Goal: Information Seeking & Learning: Learn about a topic

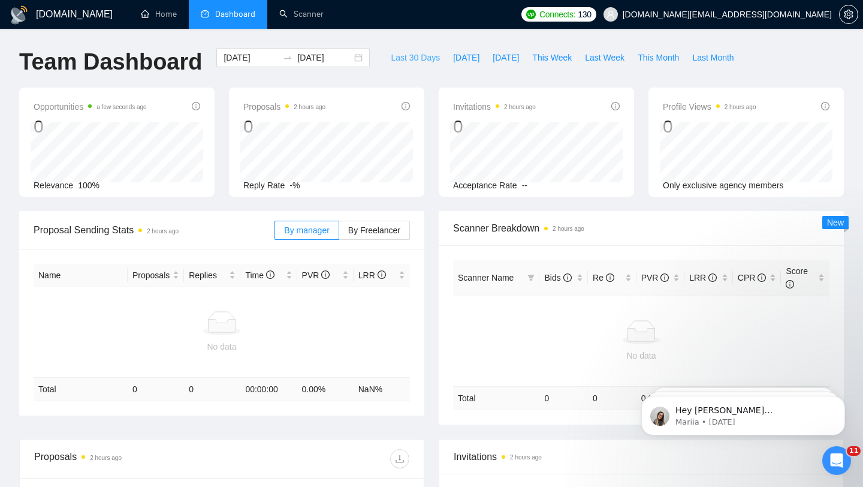
click at [411, 67] on button "Last 30 Days" at bounding box center [415, 57] width 62 height 19
type input "[DATE]"
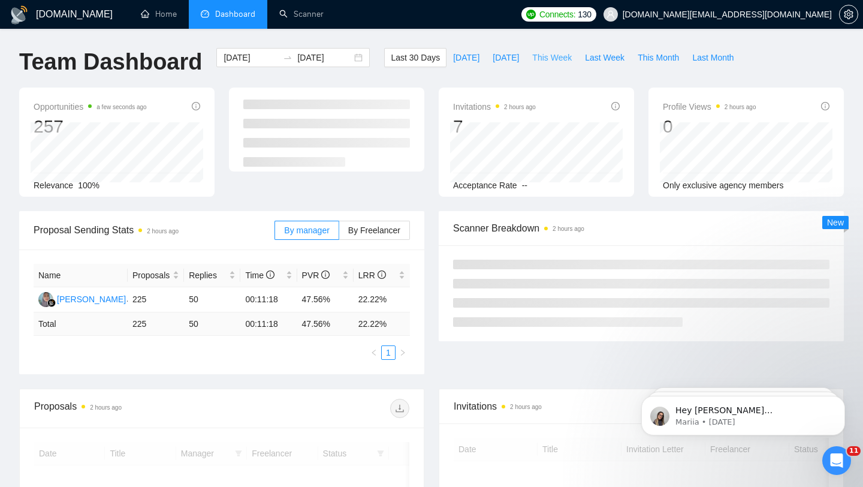
click at [540, 59] on span "This Week" at bounding box center [552, 57] width 40 height 13
type input "[DATE]"
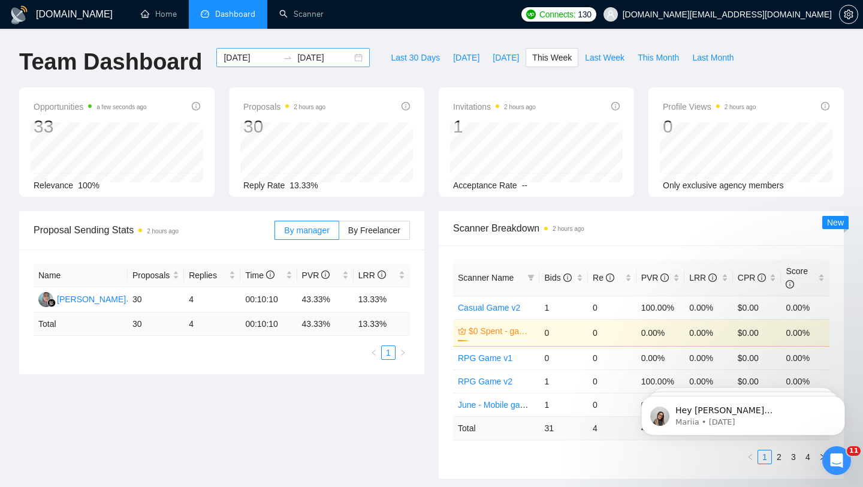
click at [347, 59] on div "[DATE] [DATE]" at bounding box center [292, 57] width 153 height 19
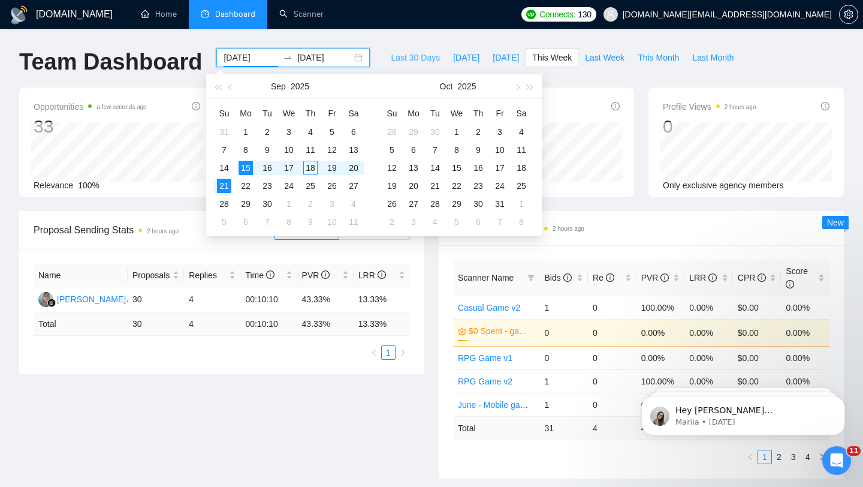
click at [391, 59] on span "Last 30 Days" at bounding box center [415, 57] width 49 height 13
type input "[DATE]"
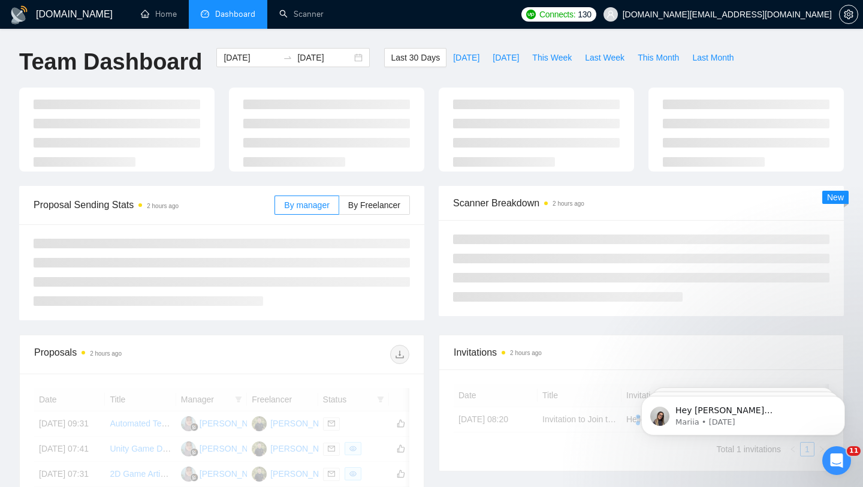
click at [391, 59] on span "Last 30 Days" at bounding box center [415, 57] width 49 height 13
click at [350, 58] on div "[DATE] [DATE]" at bounding box center [292, 57] width 153 height 19
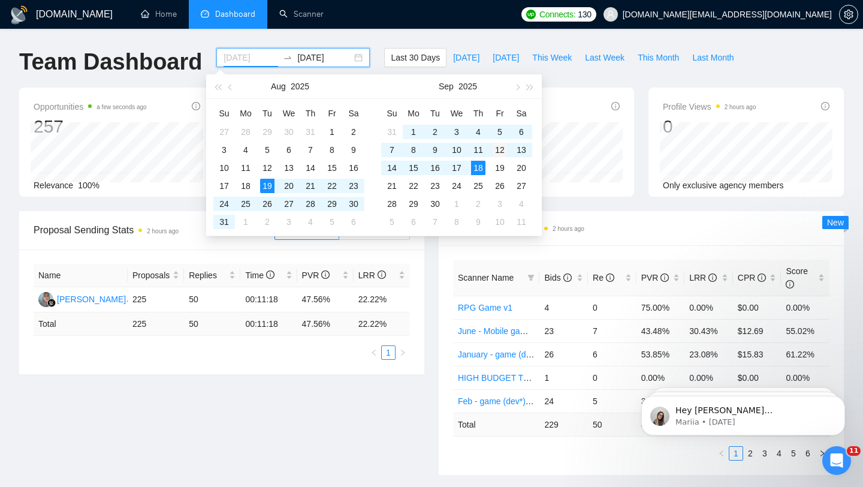
type input "[DATE]"
click at [501, 146] on div "12" at bounding box center [500, 150] width 14 height 14
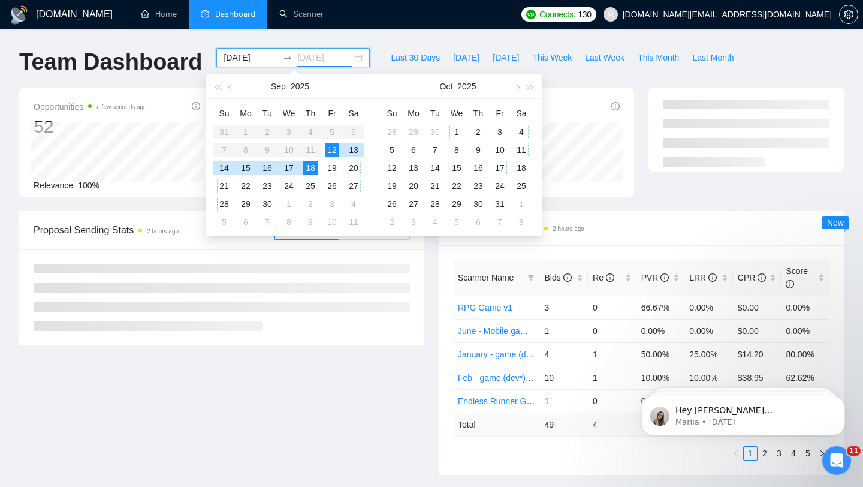
type input "[DATE]"
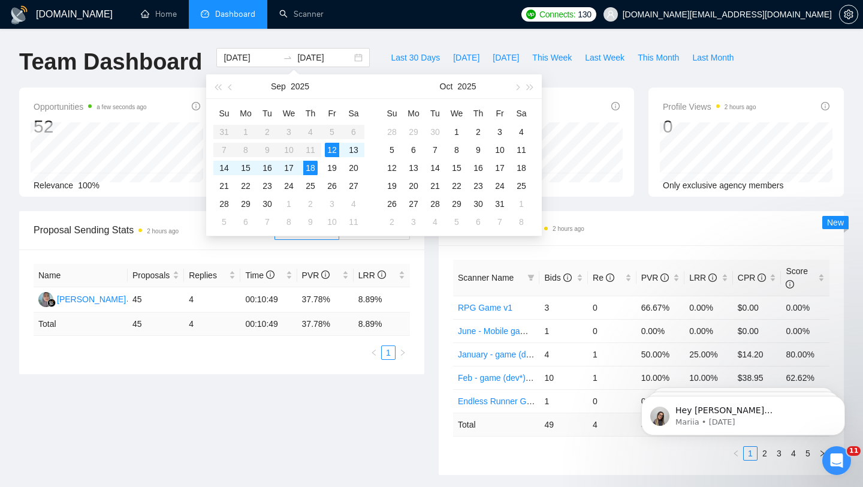
click at [433, 272] on div "Scanner Breakdown 2 hours ago Scanner Name Bids Re PVR LRR CPR Score RPG Game v…" at bounding box center [642, 343] width 420 height 264
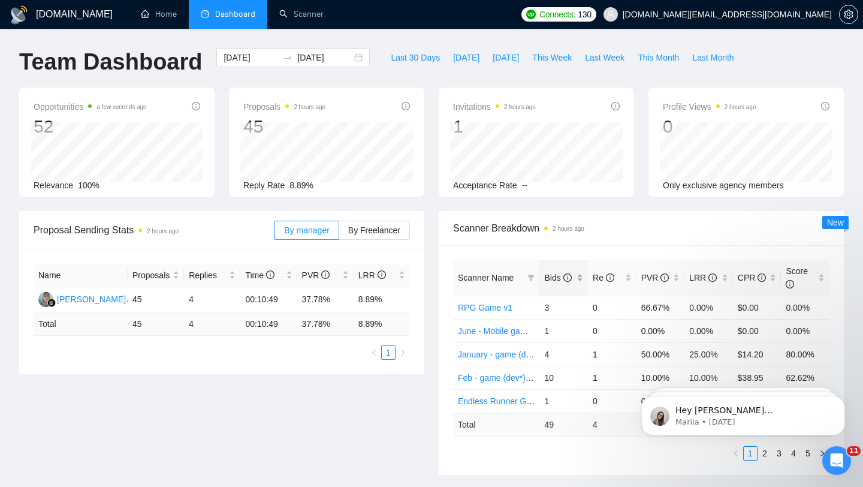
click at [582, 282] on div "Bids" at bounding box center [563, 277] width 39 height 13
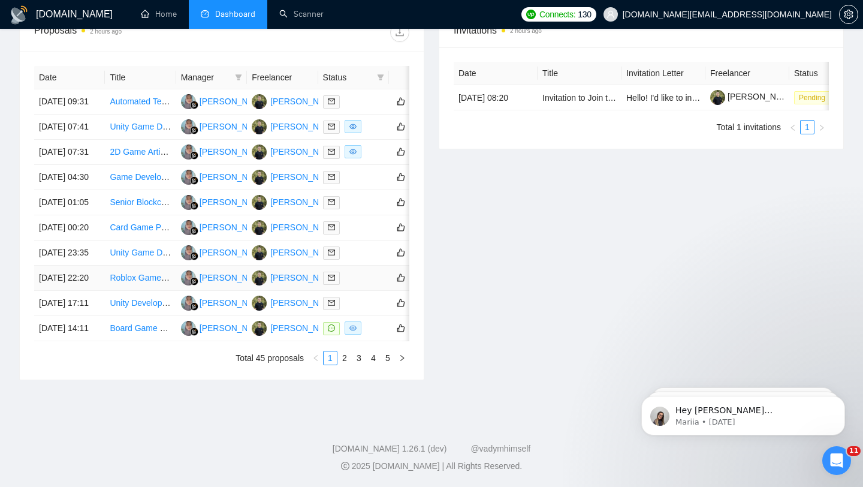
scroll to position [561, 0]
click at [345, 365] on link "2" at bounding box center [344, 357] width 13 height 13
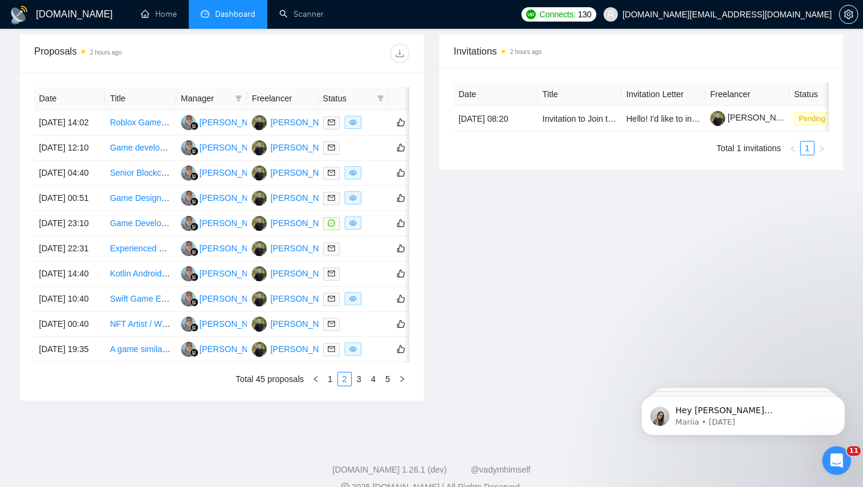
scroll to position [449, 0]
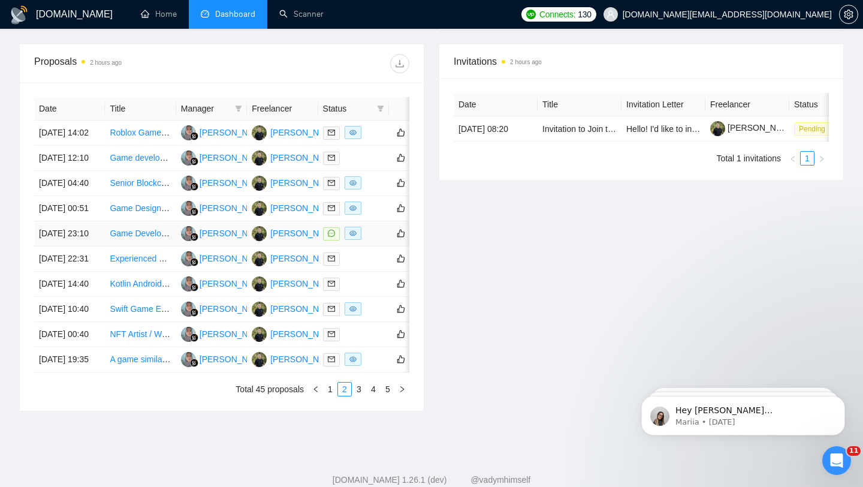
click at [97, 246] on td "[DATE] 23:10" at bounding box center [69, 233] width 71 height 25
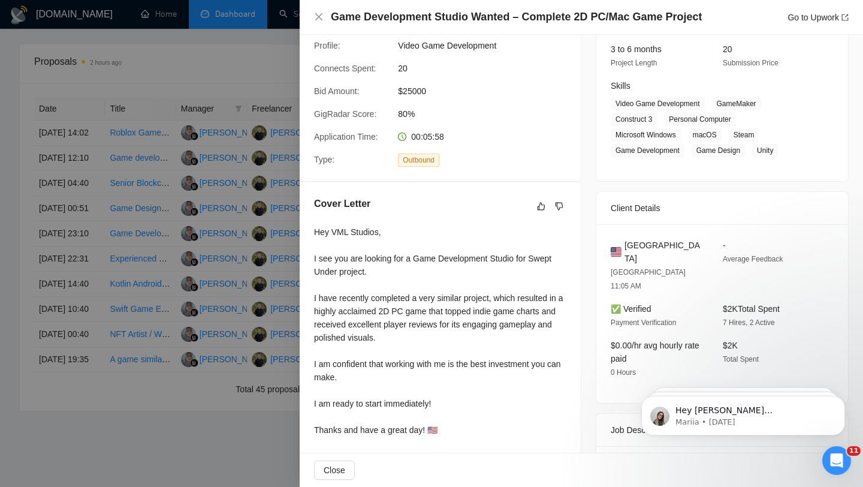
scroll to position [0, 0]
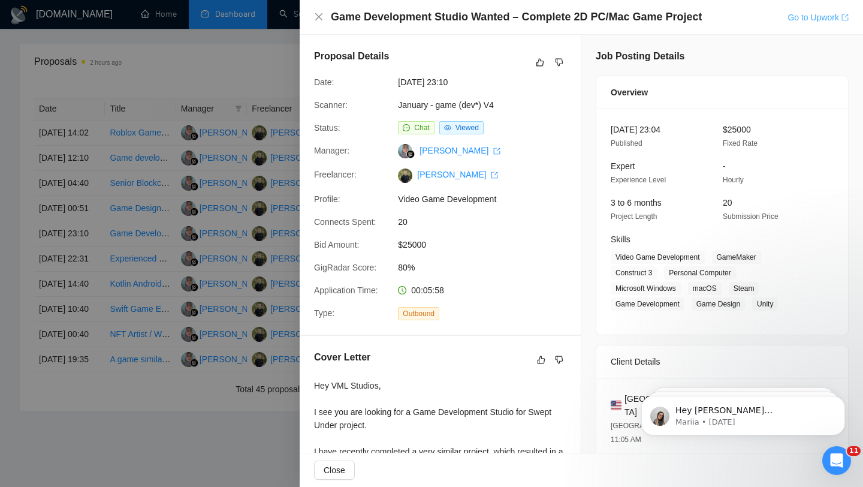
click at [820, 18] on link "Go to Upwork" at bounding box center [818, 18] width 61 height 10
click at [265, 197] on div at bounding box center [431, 243] width 863 height 487
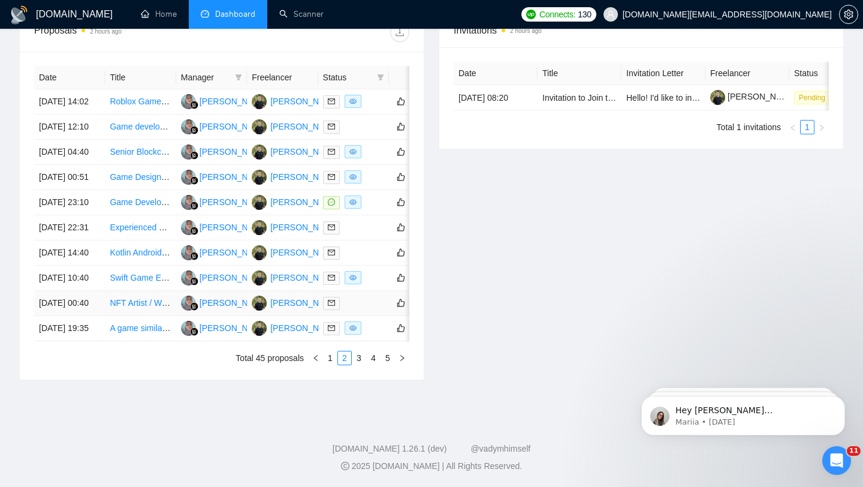
scroll to position [519, 0]
click at [359, 365] on link "3" at bounding box center [359, 357] width 13 height 13
click at [95, 240] on td "[DATE] 10:21" at bounding box center [69, 227] width 71 height 25
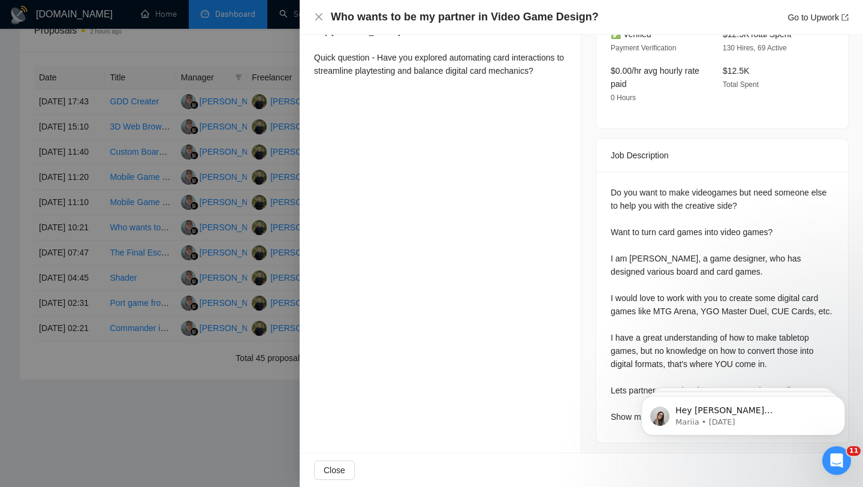
scroll to position [371, 0]
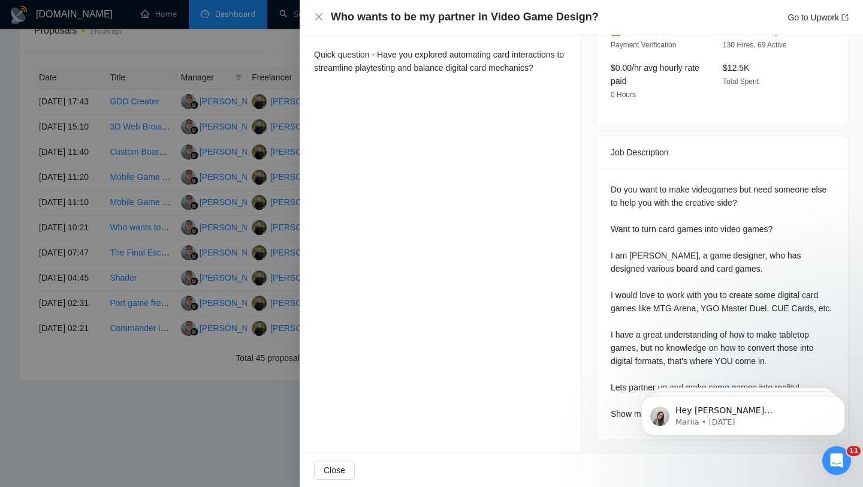
click at [37, 276] on div at bounding box center [431, 243] width 863 height 487
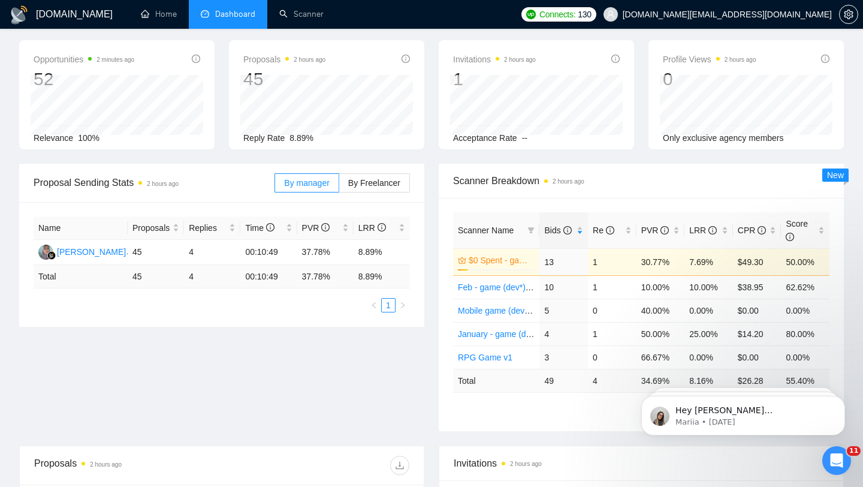
scroll to position [0, 0]
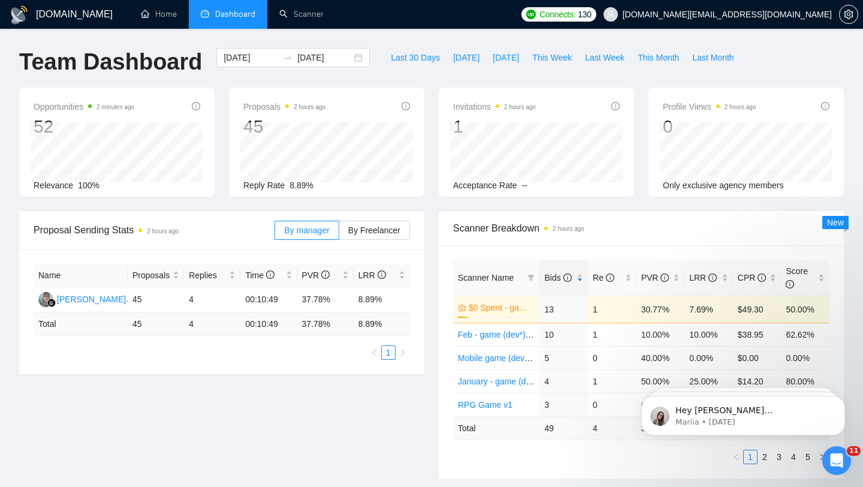
click at [740, 14] on span "[DOMAIN_NAME][EMAIL_ADDRESS][DOMAIN_NAME]" at bounding box center [727, 14] width 209 height 0
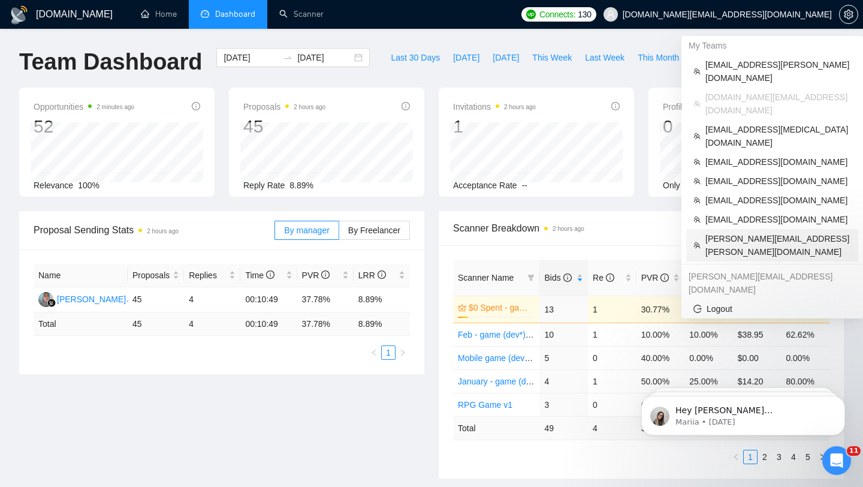
click at [761, 232] on span "[PERSON_NAME][EMAIL_ADDRESS][PERSON_NAME][DOMAIN_NAME]" at bounding box center [779, 245] width 146 height 26
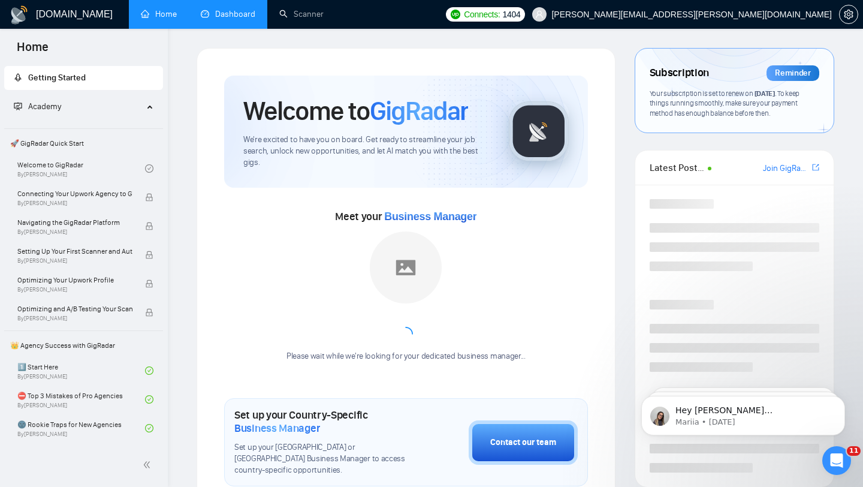
click at [227, 18] on link "Dashboard" at bounding box center [228, 14] width 55 height 10
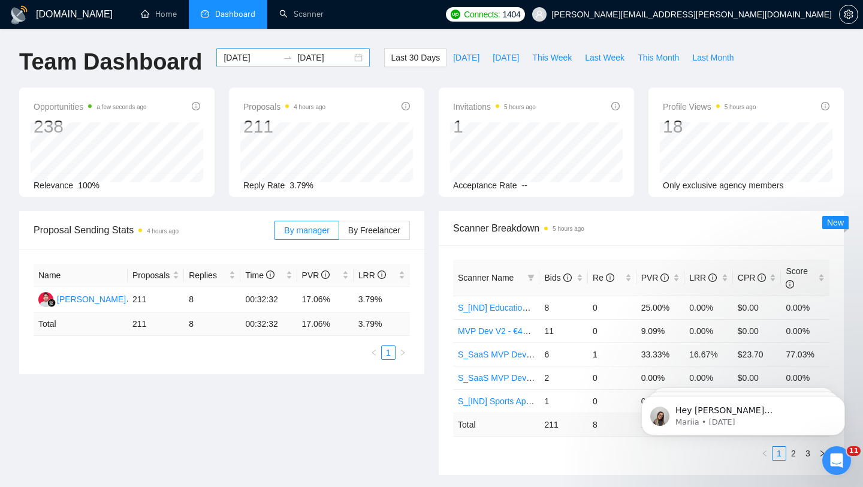
click at [349, 59] on div "[DATE] [DATE]" at bounding box center [292, 57] width 153 height 19
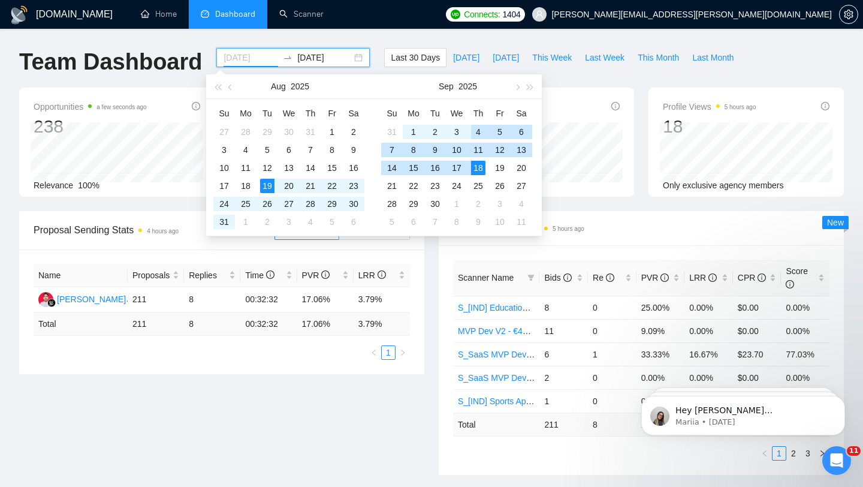
click at [479, 127] on div "4" at bounding box center [478, 132] width 14 height 14
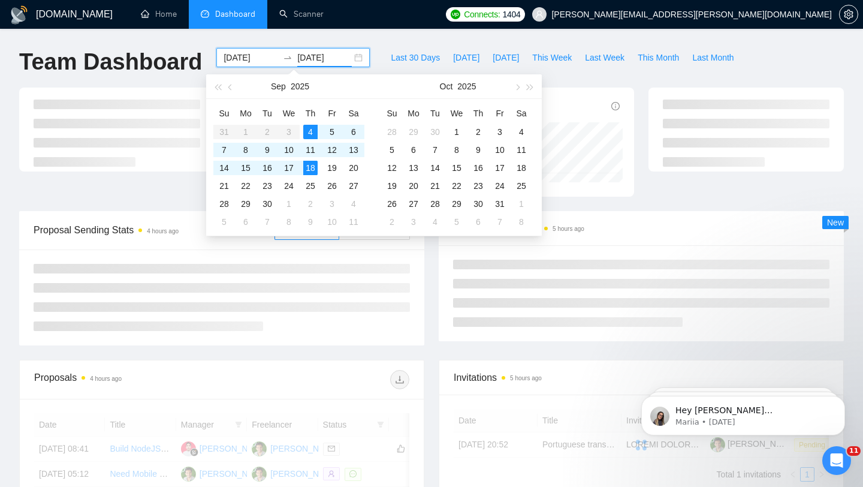
click at [387, 44] on div "[DOMAIN_NAME] Home Dashboard Scanner Connects: 1404 [PERSON_NAME][EMAIL_ADDRESS…" at bounding box center [431, 417] width 863 height 834
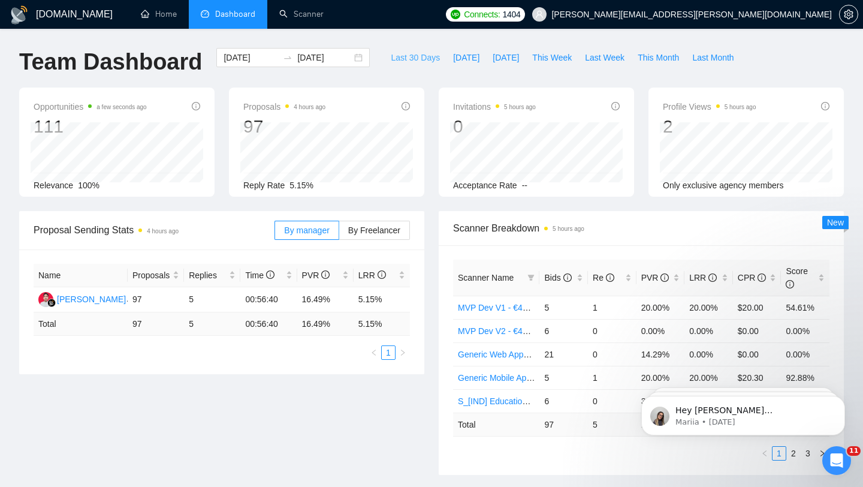
click at [406, 60] on span "Last 30 Days" at bounding box center [415, 57] width 49 height 13
type input "[DATE]"
click at [438, 219] on div "Scanner Breakdown 5 hours ago Scanner Name Bids Re PVR LRR CPR Score MVP Dev V2…" at bounding box center [642, 343] width 420 height 264
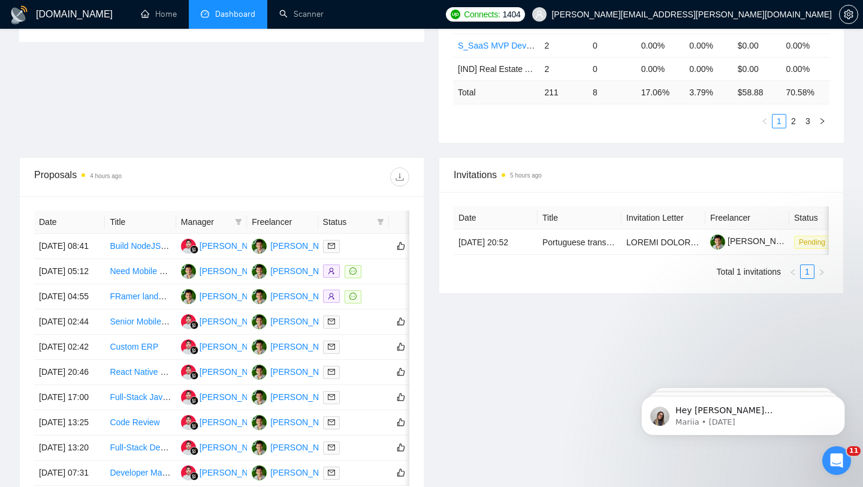
scroll to position [334, 0]
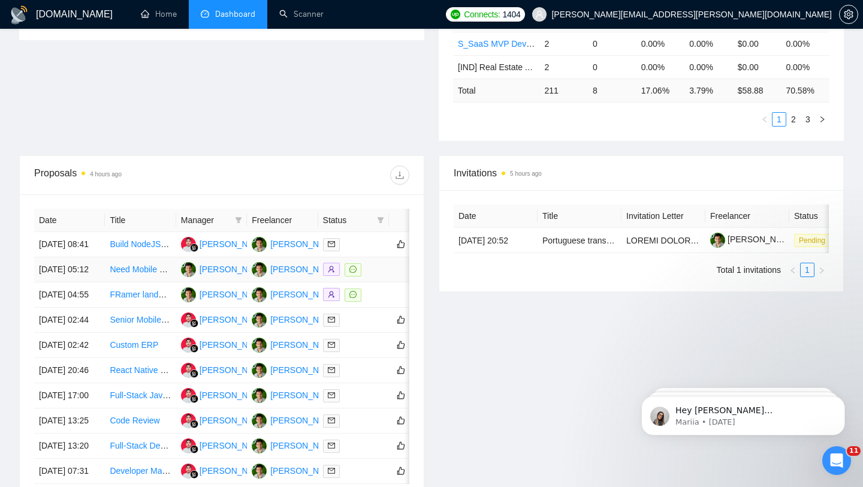
click at [86, 282] on td "[DATE] 05:12" at bounding box center [69, 269] width 71 height 25
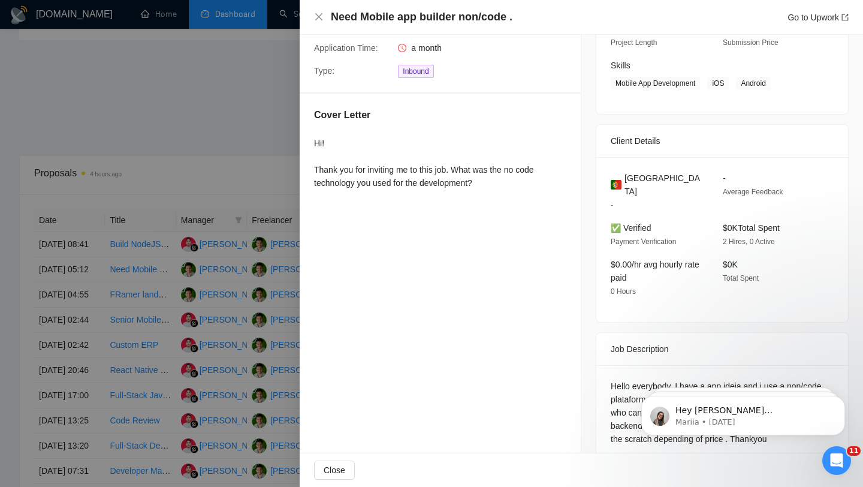
scroll to position [186, 0]
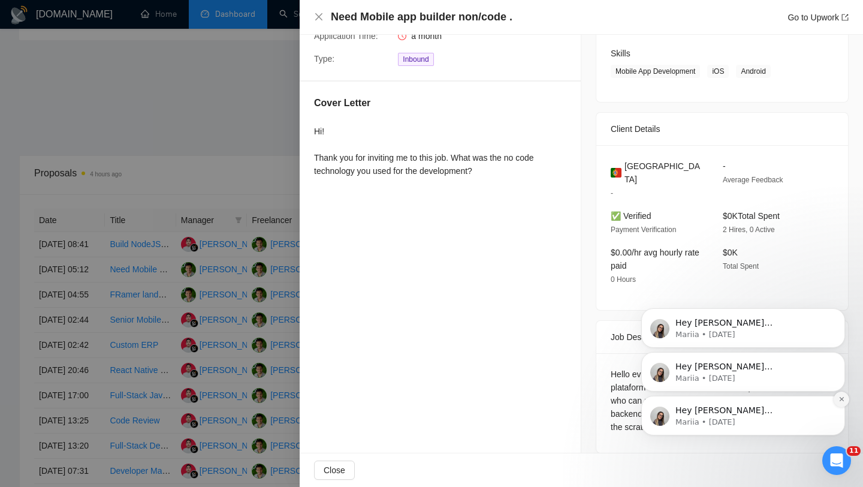
click at [842, 402] on icon "Dismiss notification" at bounding box center [842, 399] width 7 height 7
click at [842, 395] on button "Dismiss notification" at bounding box center [842, 400] width 16 height 16
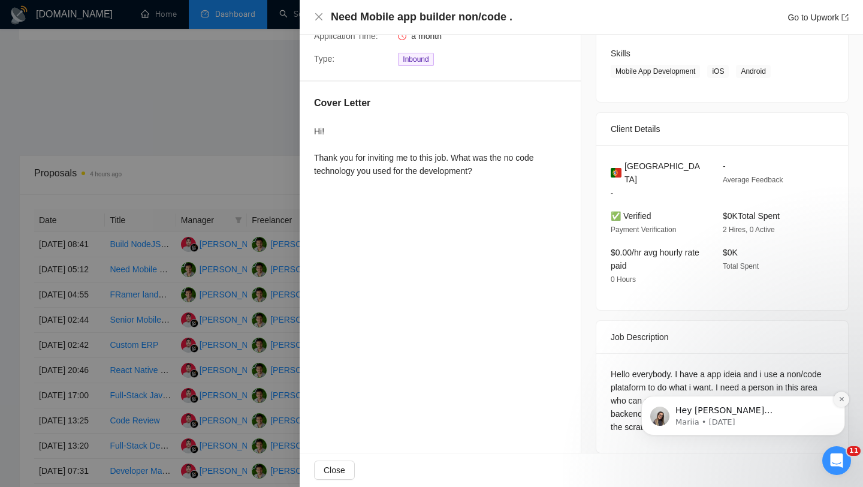
click at [842, 397] on icon "Dismiss notification" at bounding box center [842, 399] width 7 height 7
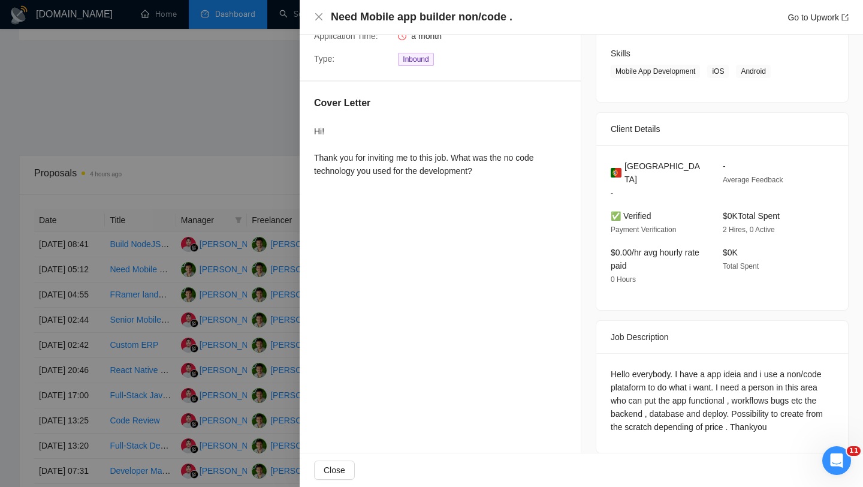
click at [127, 112] on div at bounding box center [431, 243] width 863 height 487
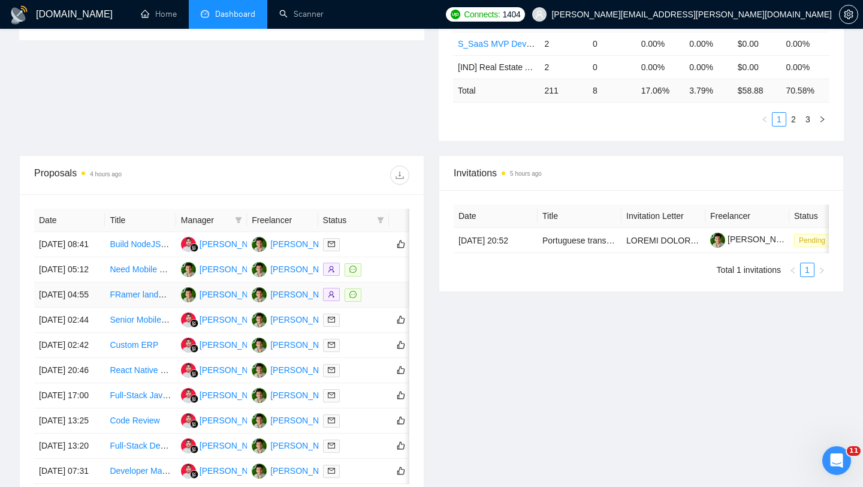
click at [85, 308] on td "[DATE] 04:55" at bounding box center [69, 294] width 71 height 25
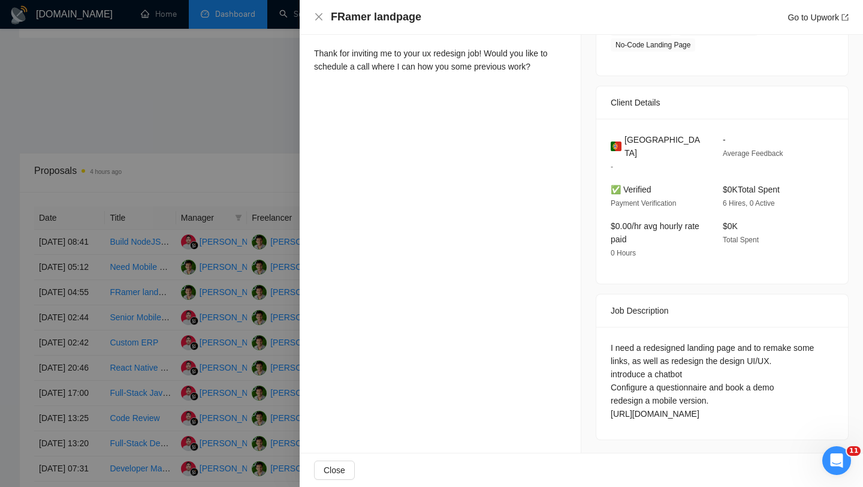
scroll to position [374, 0]
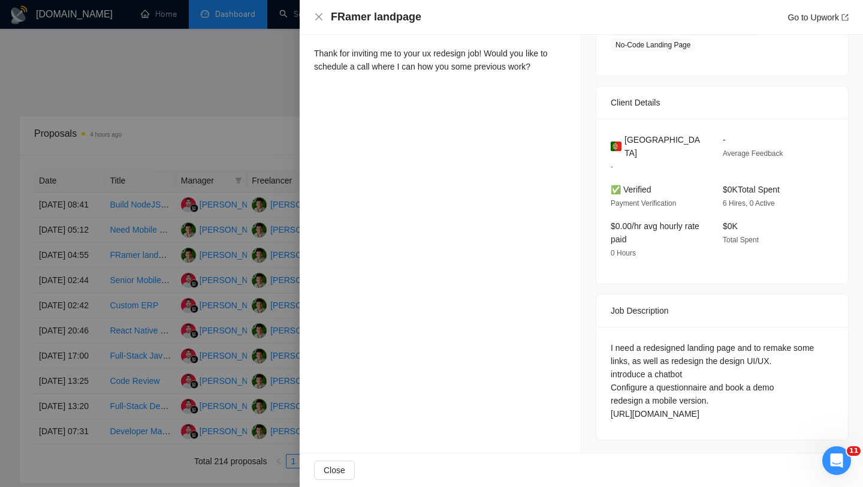
click at [296, 165] on div at bounding box center [431, 243] width 863 height 487
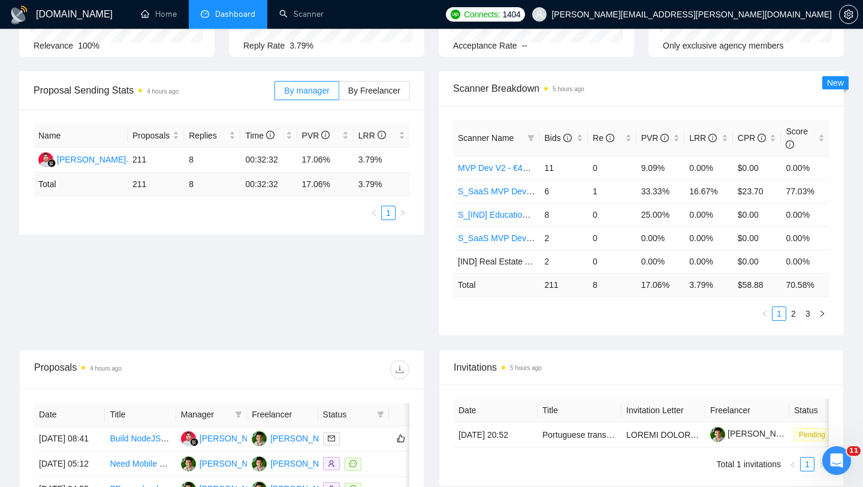
scroll to position [109, 0]
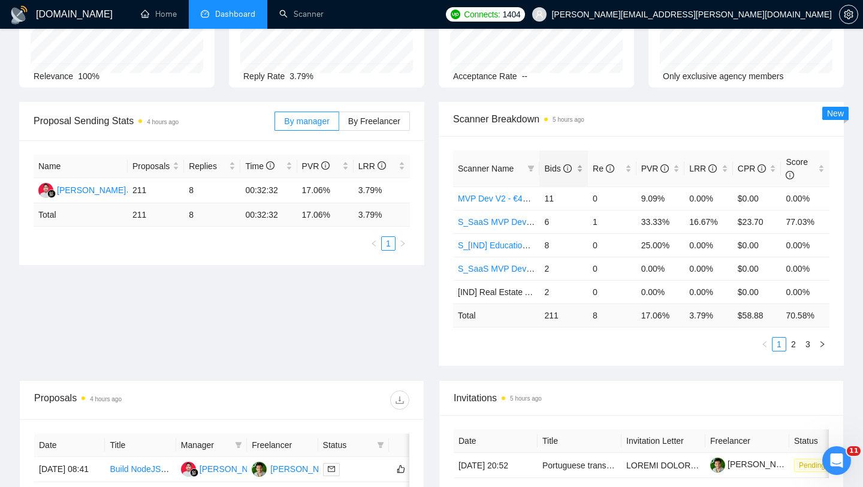
click at [583, 171] on div "Bids" at bounding box center [563, 168] width 39 height 13
